Goal: Information Seeking & Learning: Find specific fact

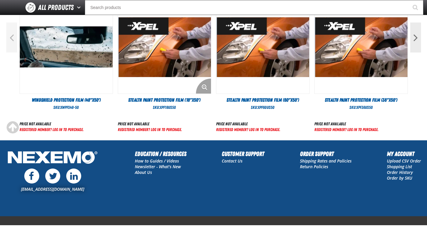
scroll to position [271, 0]
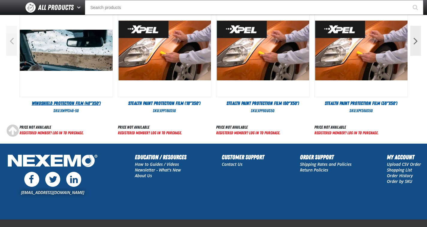
click at [72, 104] on span "Windshield Protection Film (48"x50')" at bounding box center [66, 103] width 69 height 6
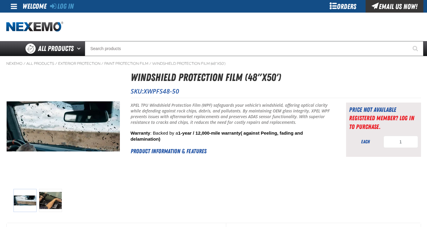
click at [51, 201] on img at bounding box center [50, 200] width 23 height 23
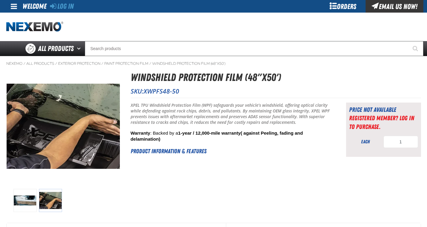
click at [175, 148] on h2 "Product Information & Features" at bounding box center [231, 151] width 201 height 9
click at [151, 91] on span "XWPFS48-50" at bounding box center [162, 91] width 36 height 8
copy span "XWPFS48"
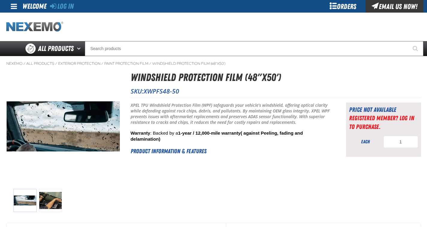
click at [38, 27] on img "Home" at bounding box center [34, 27] width 57 height 10
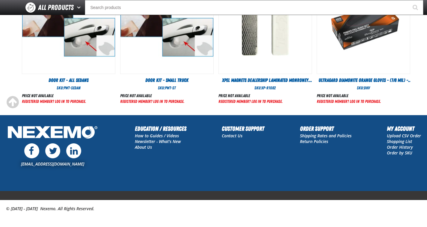
scroll to position [347, 0]
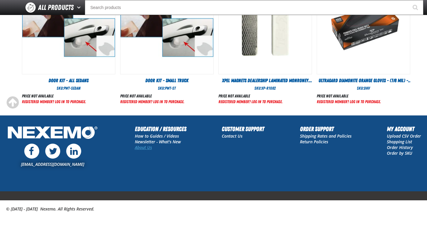
click at [145, 148] on link "About Us" at bounding box center [143, 148] width 17 height 6
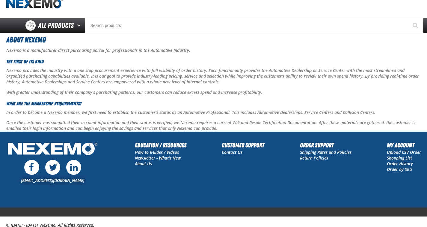
scroll to position [23, 0]
